Goal: Information Seeking & Learning: Learn about a topic

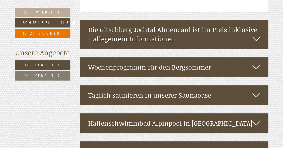
scroll to position [945, 0]
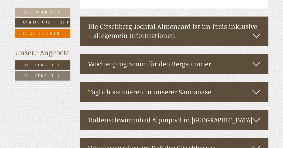
click at [251, 110] on div "Hallenschwimmbad Alpinpool in Meransen" at bounding box center [174, 120] width 189 height 20
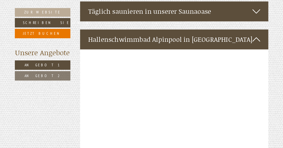
scroll to position [1035, 0]
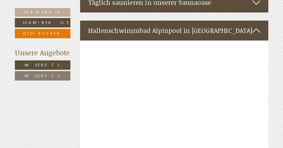
click at [255, 26] on icon at bounding box center [257, 30] width 8 height 9
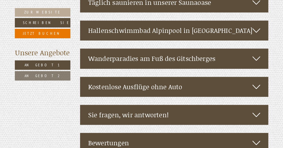
click at [257, 82] on icon at bounding box center [257, 86] width 8 height 9
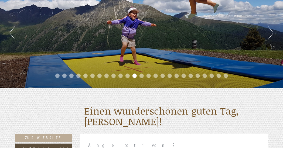
scroll to position [81, 0]
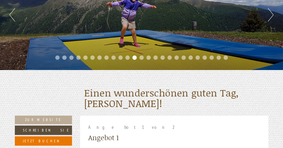
click at [273, 19] on button "Next" at bounding box center [271, 15] width 6 height 14
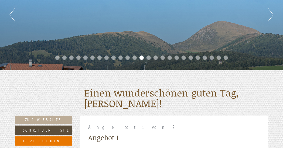
click at [273, 19] on button "Next" at bounding box center [271, 15] width 6 height 14
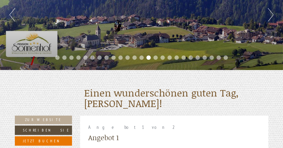
click at [273, 19] on button "Next" at bounding box center [271, 15] width 6 height 14
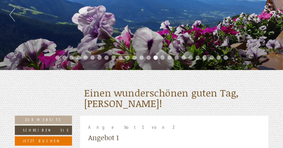
click at [273, 19] on button "Next" at bounding box center [271, 15] width 6 height 14
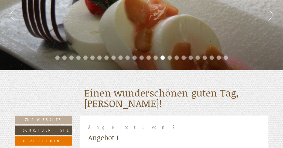
click at [273, 19] on button "Next" at bounding box center [271, 15] width 6 height 14
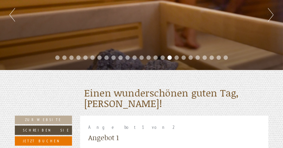
click at [273, 19] on button "Next" at bounding box center [271, 15] width 6 height 14
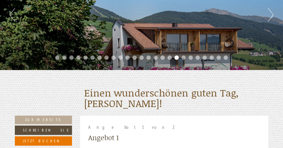
click at [273, 19] on button "Next" at bounding box center [271, 15] width 6 height 14
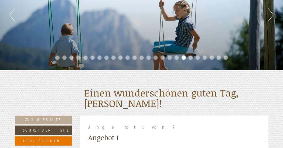
click at [273, 19] on button "Next" at bounding box center [271, 15] width 6 height 14
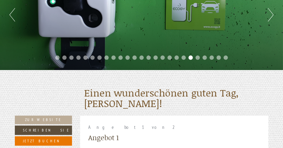
click at [273, 19] on button "Next" at bounding box center [271, 15] width 6 height 14
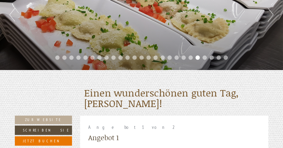
click at [273, 19] on button "Next" at bounding box center [271, 15] width 6 height 14
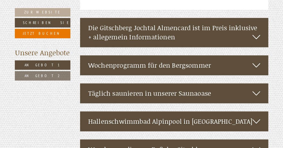
scroll to position [945, 0]
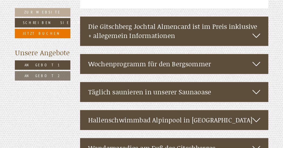
click at [259, 88] on icon at bounding box center [257, 92] width 8 height 9
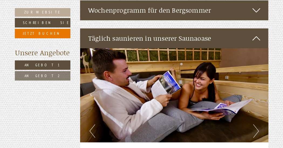
scroll to position [999, 0]
click at [253, 106] on img at bounding box center [174, 95] width 189 height 94
click at [257, 125] on button "Next" at bounding box center [257, 132] width 6 height 14
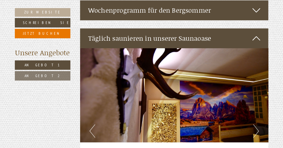
click at [257, 125] on button "Next" at bounding box center [257, 132] width 6 height 14
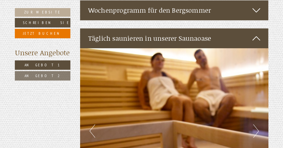
click at [257, 125] on button "Next" at bounding box center [257, 132] width 6 height 14
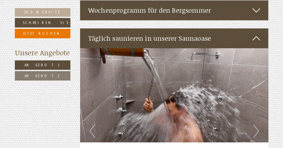
click at [257, 125] on button "Next" at bounding box center [257, 132] width 6 height 14
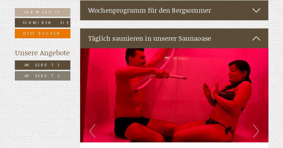
click at [257, 125] on button "Next" at bounding box center [257, 132] width 6 height 14
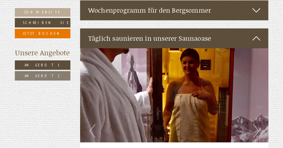
click at [257, 125] on button "Next" at bounding box center [257, 132] width 6 height 14
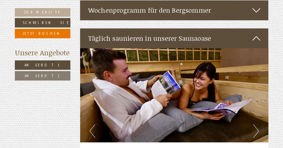
click at [257, 125] on button "Next" at bounding box center [257, 132] width 6 height 14
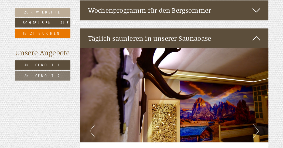
click at [257, 125] on button "Next" at bounding box center [257, 132] width 6 height 14
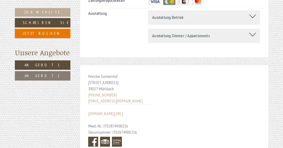
scroll to position [2333, 0]
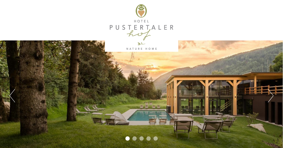
click at [269, 95] on button "Next" at bounding box center [271, 96] width 6 height 14
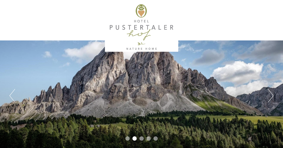
click at [269, 95] on button "Next" at bounding box center [271, 96] width 6 height 14
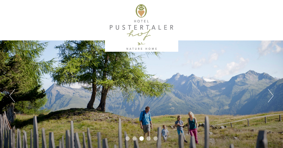
click at [269, 95] on button "Next" at bounding box center [271, 96] width 6 height 14
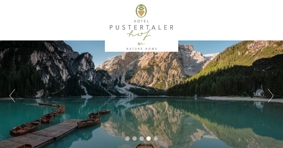
click at [269, 95] on button "Next" at bounding box center [271, 96] width 6 height 14
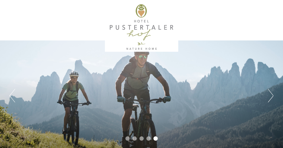
click at [269, 95] on button "Next" at bounding box center [271, 96] width 6 height 14
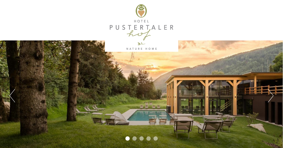
click at [269, 95] on button "Next" at bounding box center [271, 96] width 6 height 14
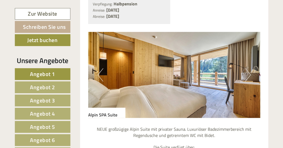
scroll to position [810, 0]
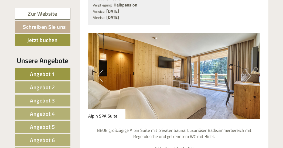
click at [250, 73] on button "Next" at bounding box center [249, 76] width 6 height 14
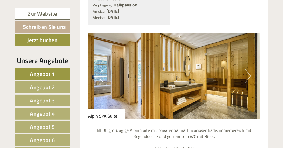
click at [250, 73] on button "Next" at bounding box center [249, 76] width 6 height 14
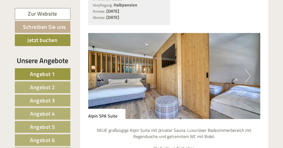
click at [250, 73] on button "Next" at bounding box center [249, 76] width 6 height 14
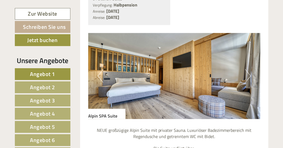
click at [250, 73] on button "Next" at bounding box center [249, 76] width 6 height 14
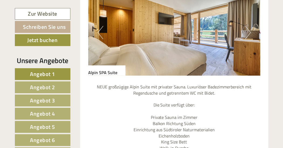
scroll to position [891, 0]
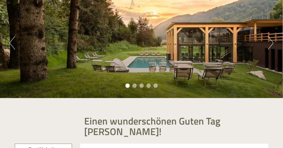
scroll to position [54, 0]
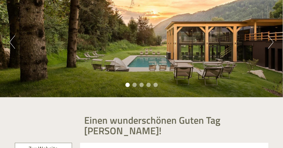
click at [273, 40] on button "Next" at bounding box center [271, 42] width 6 height 14
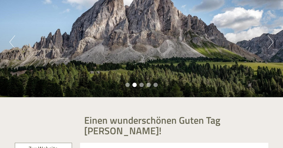
click at [273, 40] on button "Next" at bounding box center [271, 42] width 6 height 14
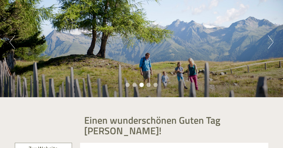
click at [273, 40] on button "Next" at bounding box center [271, 42] width 6 height 14
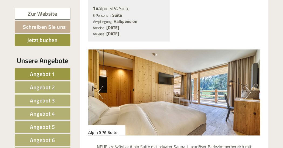
scroll to position [810, 0]
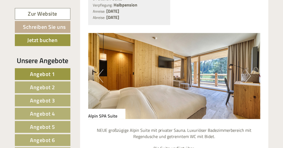
click at [249, 74] on button "Next" at bounding box center [249, 76] width 6 height 14
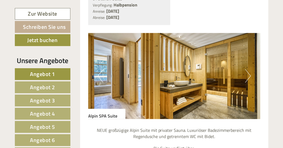
click at [249, 74] on button "Next" at bounding box center [249, 76] width 6 height 14
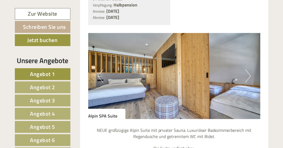
click at [249, 74] on button "Next" at bounding box center [249, 76] width 6 height 14
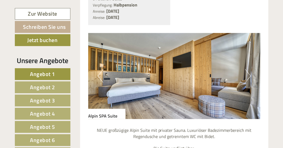
click at [249, 74] on button "Next" at bounding box center [249, 76] width 6 height 14
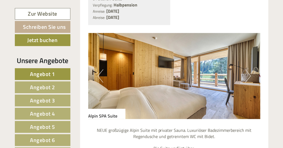
click at [249, 74] on button "Next" at bounding box center [249, 76] width 6 height 14
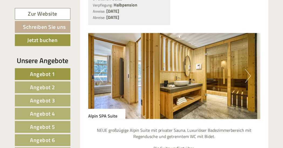
click at [249, 74] on button "Next" at bounding box center [249, 76] width 6 height 14
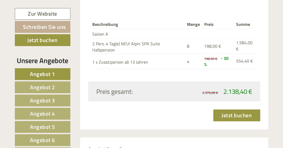
scroll to position [1108, 0]
